Goal: Check status: Check status

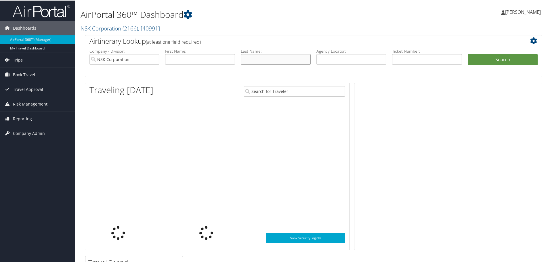
click at [256, 57] on input "text" at bounding box center [276, 58] width 70 height 11
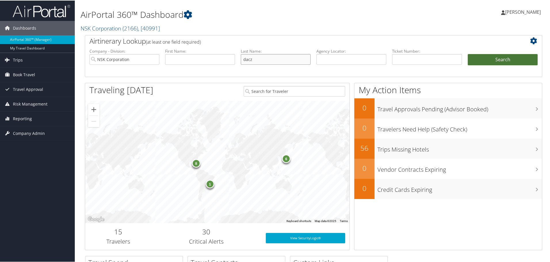
type input "dacz"
click at [508, 60] on button "Search" at bounding box center [502, 58] width 70 height 11
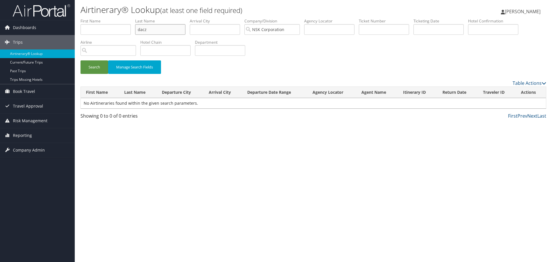
drag, startPoint x: 155, startPoint y: 30, endPoint x: 117, endPoint y: 24, distance: 38.1
click at [117, 18] on ul "First Name Last Name dacz Departure City Arrival City Company/Division NSK Corp…" at bounding box center [313, 18] width 466 height 0
